Goal: Task Accomplishment & Management: Manage account settings

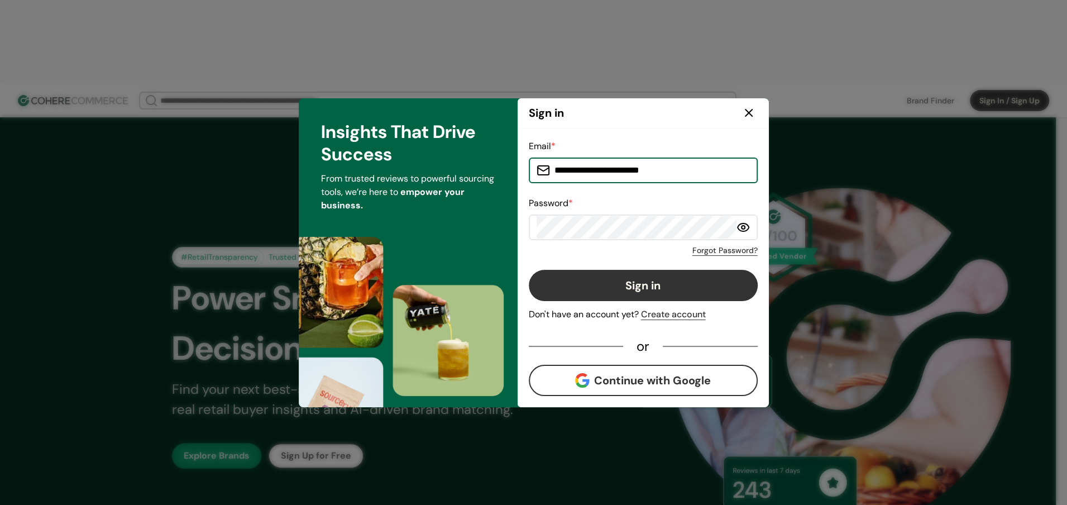
click at [624, 170] on input "**********" at bounding box center [650, 170] width 200 height 22
type input "**********"
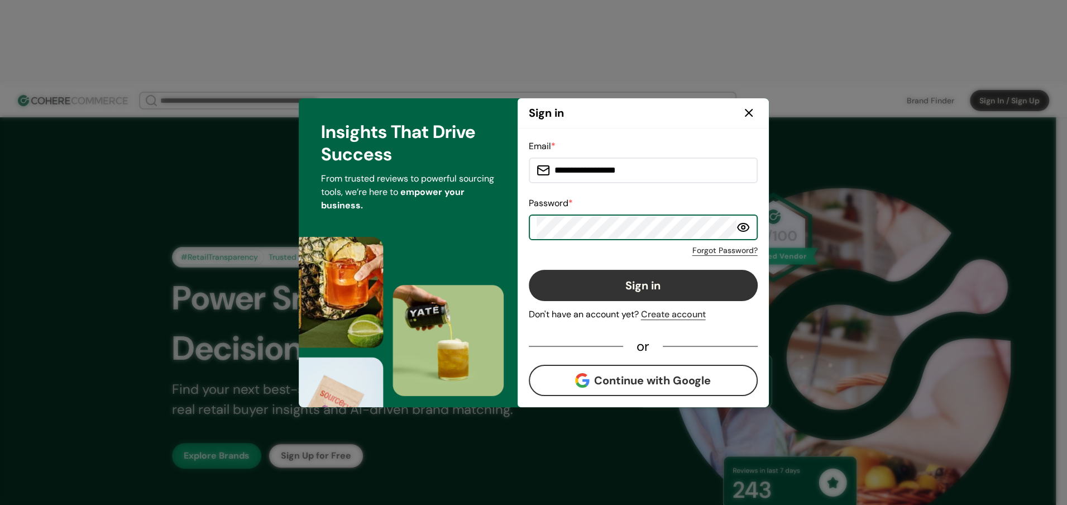
click at [529, 270] on button "Sign in" at bounding box center [643, 285] width 229 height 31
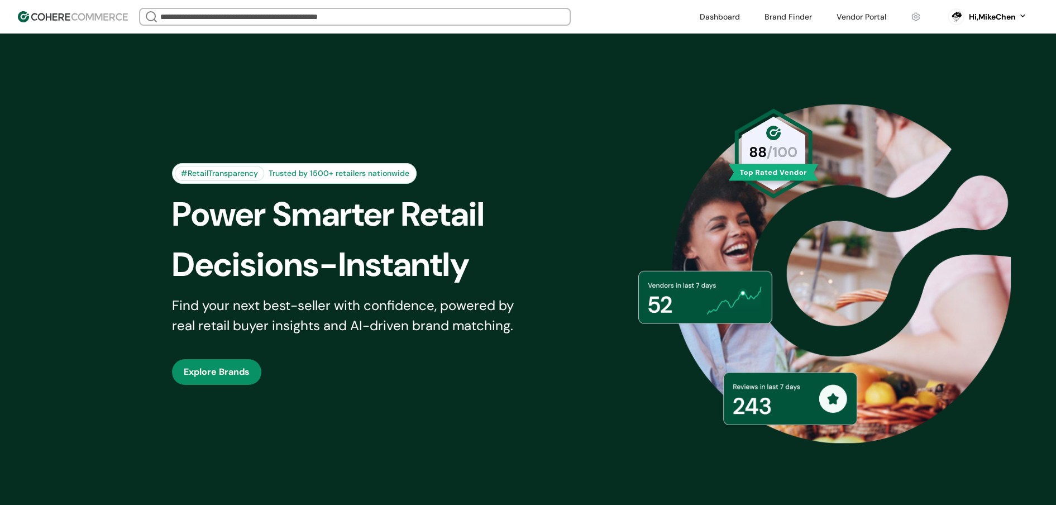
click at [850, 16] on link at bounding box center [861, 16] width 63 height 17
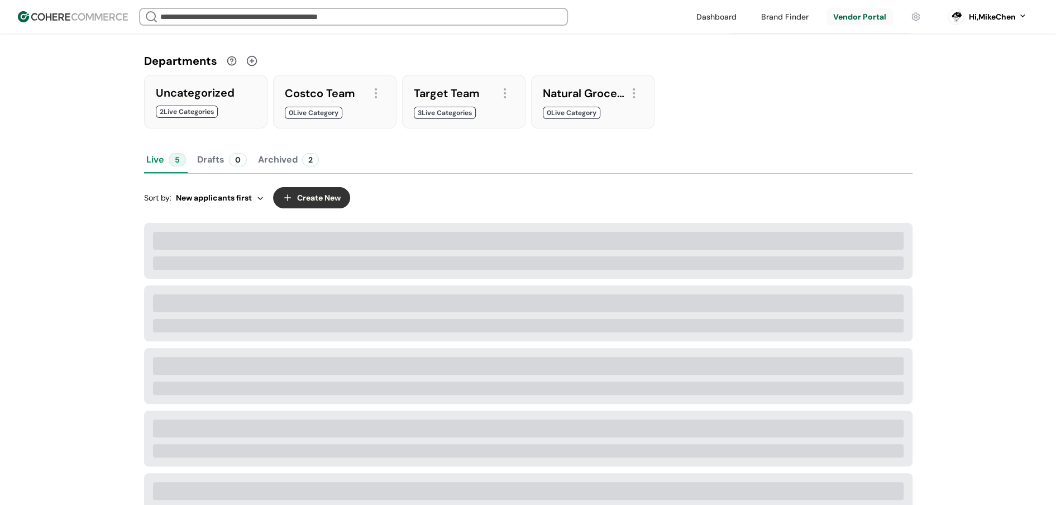
scroll to position [102, 0]
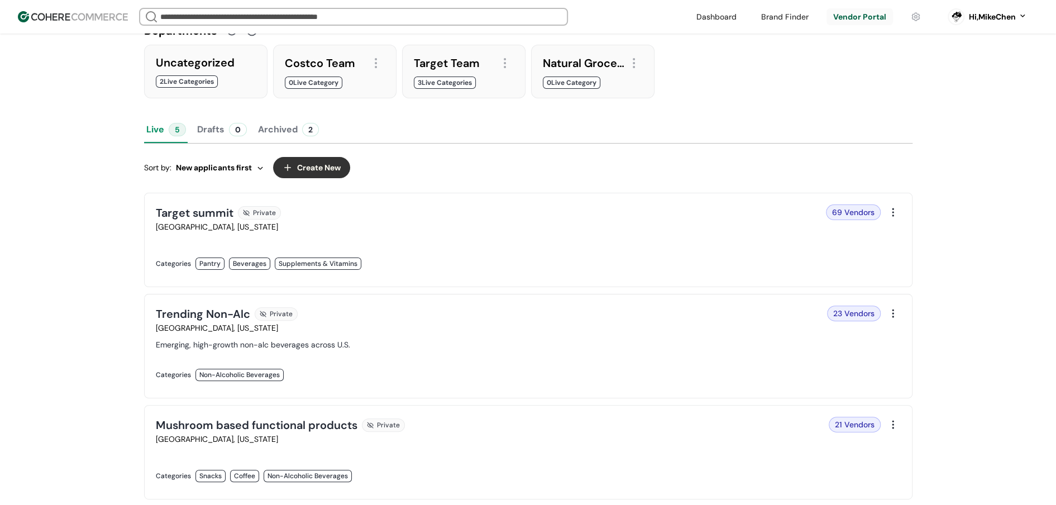
click at [481, 275] on link at bounding box center [339, 275] width 366 height 0
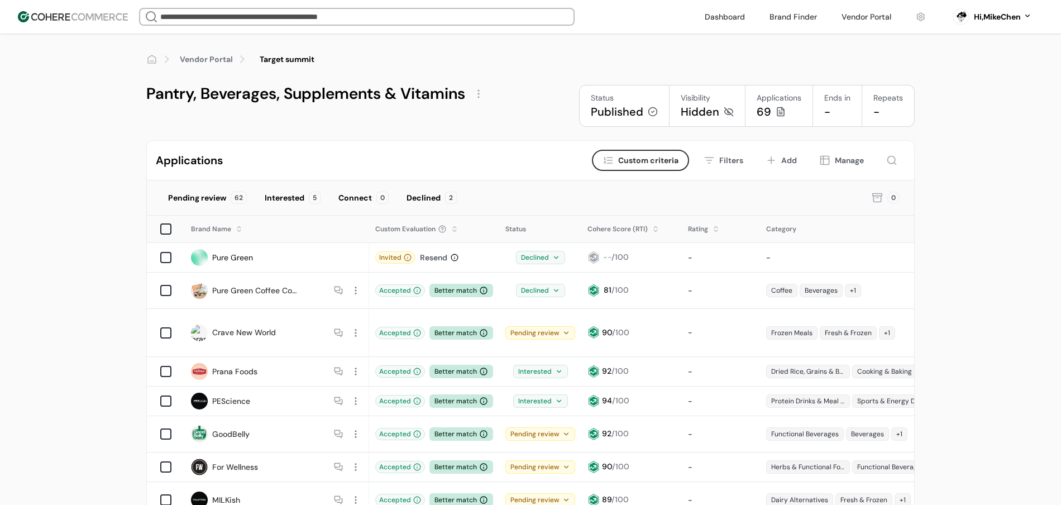
click at [354, 195] on div "Connect" at bounding box center [355, 198] width 34 height 12
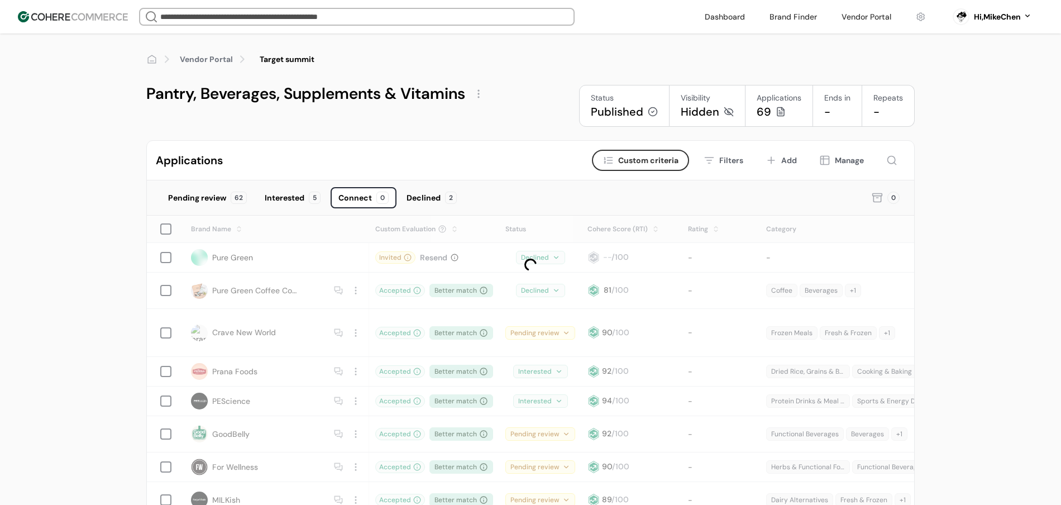
click at [354, 195] on div "Connect" at bounding box center [355, 198] width 34 height 12
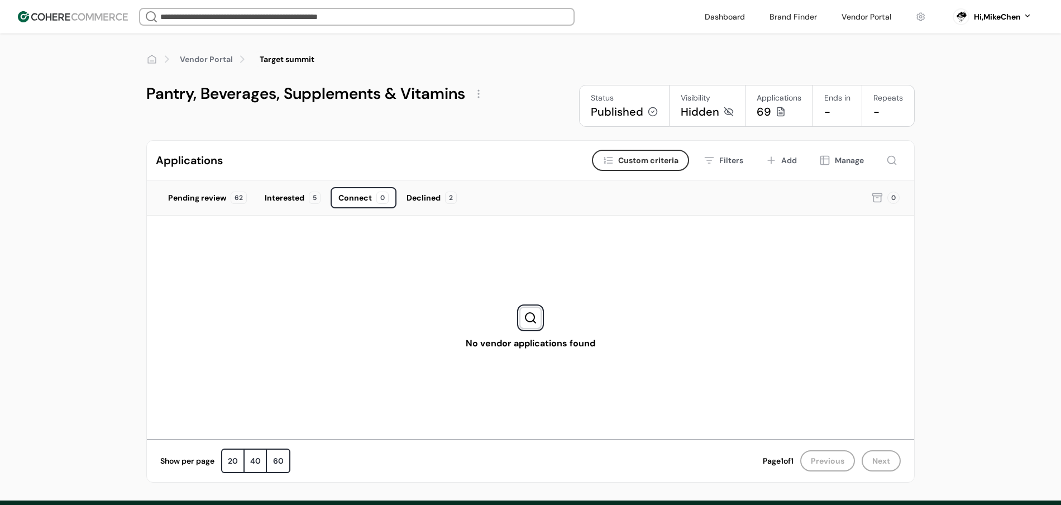
click at [299, 203] on div "Interested 5" at bounding box center [292, 197] width 71 height 21
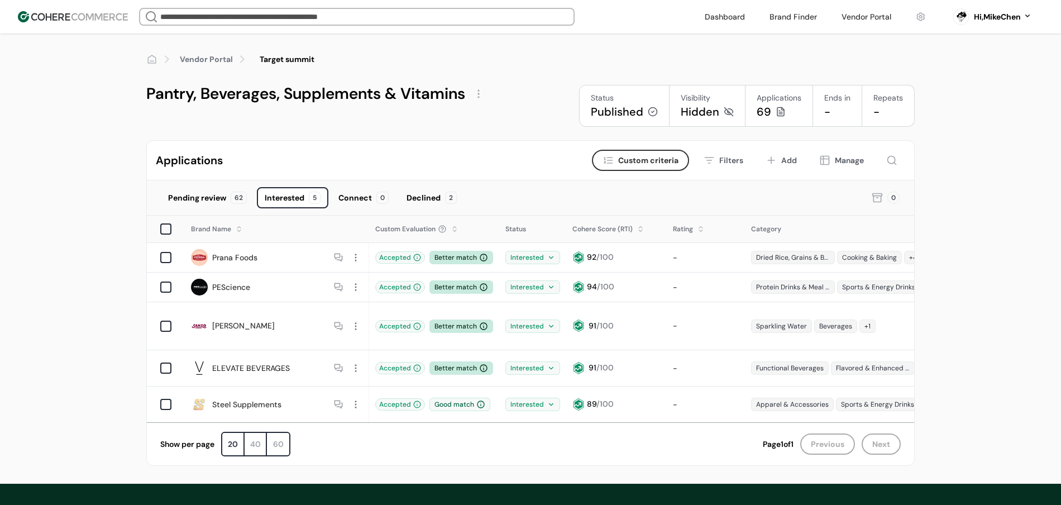
click at [224, 205] on div "Pending review 62" at bounding box center [207, 197] width 94 height 21
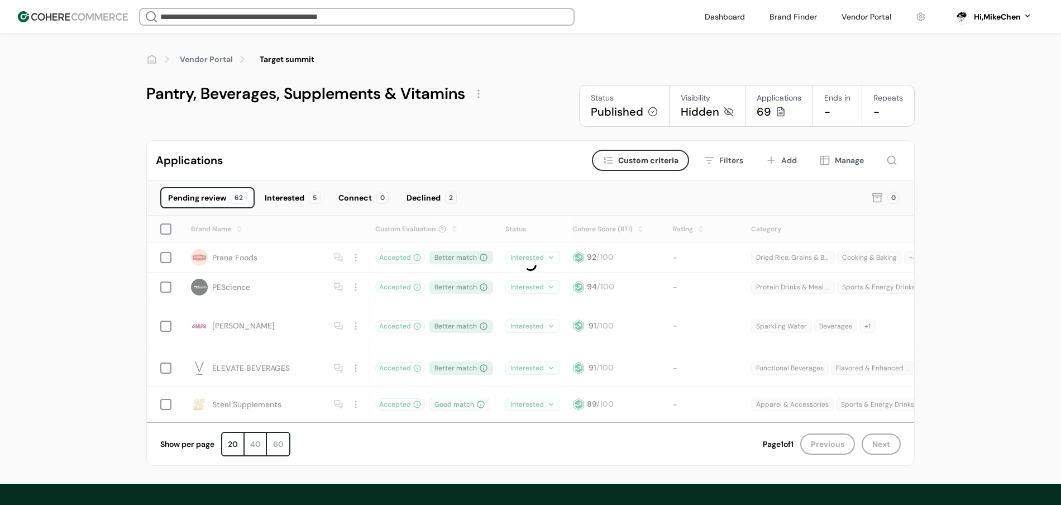
click at [292, 199] on div "Interested" at bounding box center [285, 198] width 40 height 12
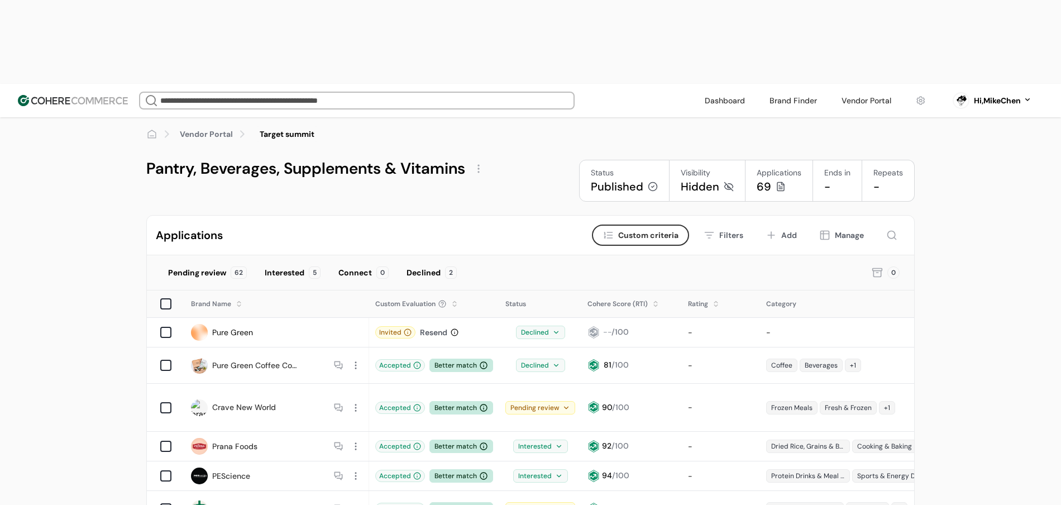
scroll to position [22, 0]
